Goal: Use online tool/utility

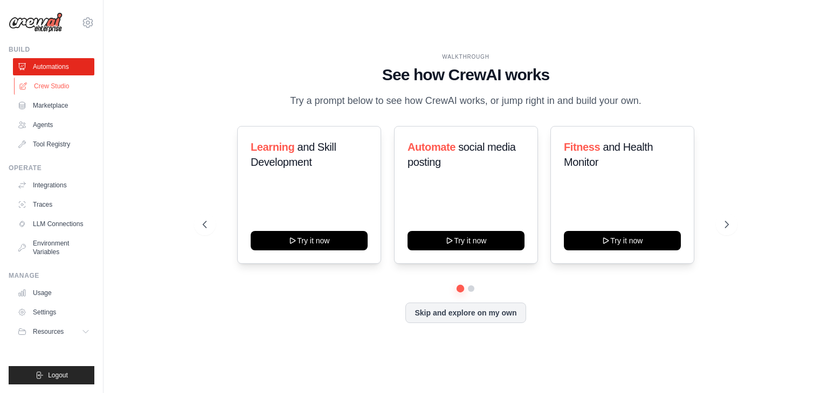
click at [56, 82] on link "Crew Studio" at bounding box center [54, 86] width 81 height 17
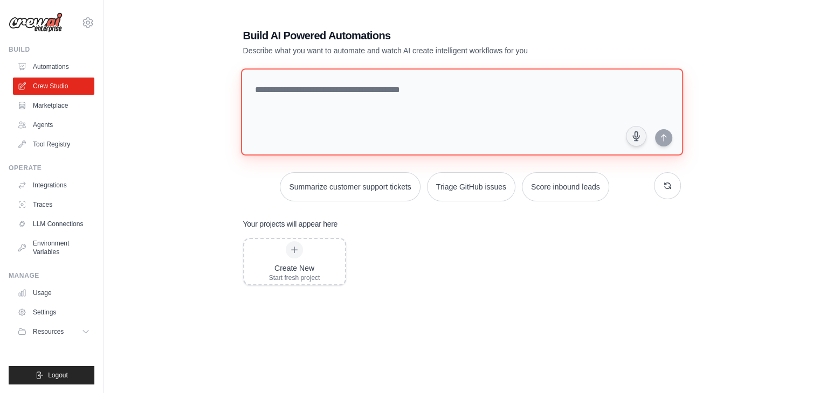
click at [369, 89] on textarea at bounding box center [461, 111] width 442 height 87
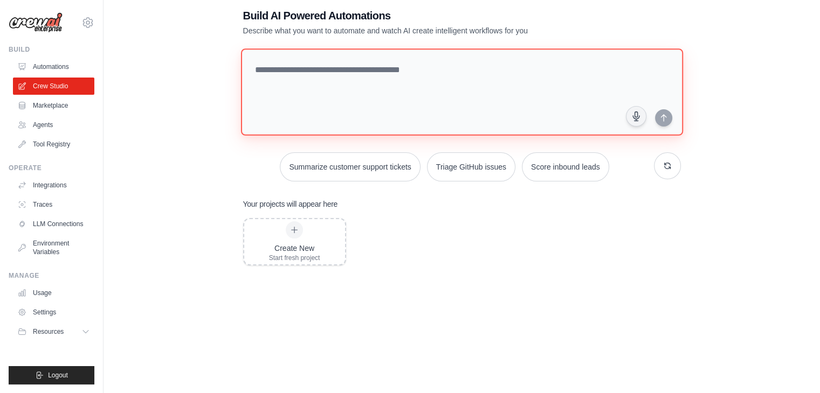
scroll to position [45, 0]
